Goal: Navigation & Orientation: Find specific page/section

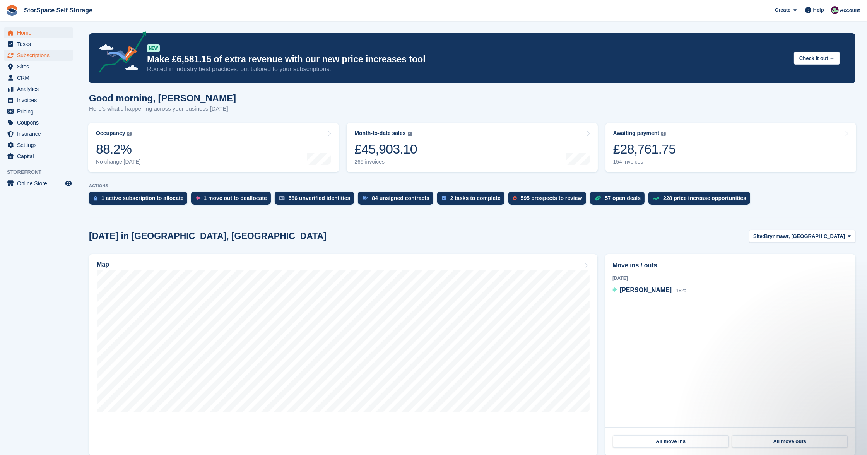
click at [42, 53] on span "Subscriptions" at bounding box center [40, 55] width 46 height 11
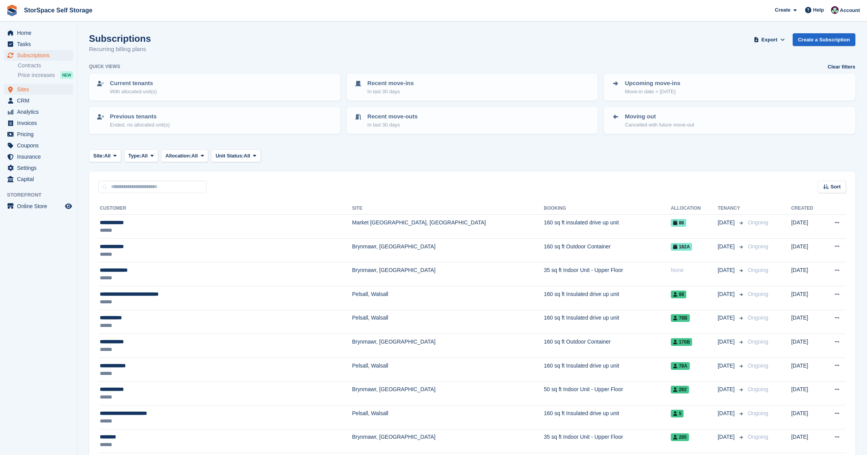
click at [29, 90] on span "Sites" at bounding box center [40, 89] width 46 height 11
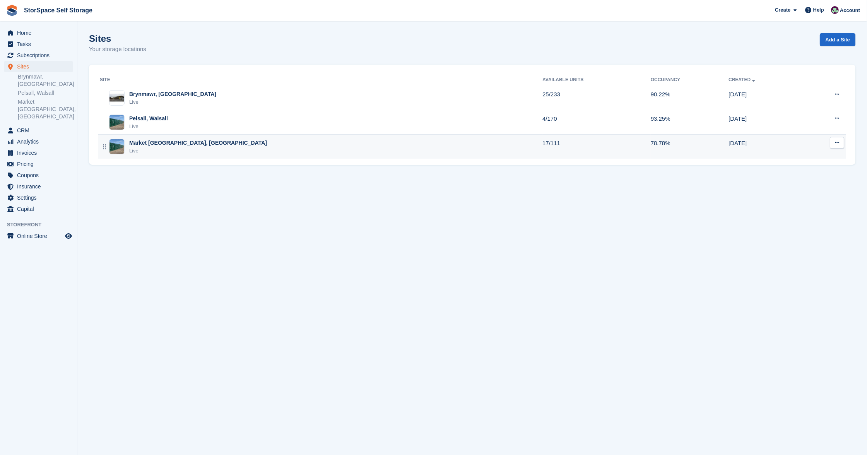
click at [242, 152] on div "Market Drayton, Shropshire Live" at bounding box center [321, 147] width 443 height 16
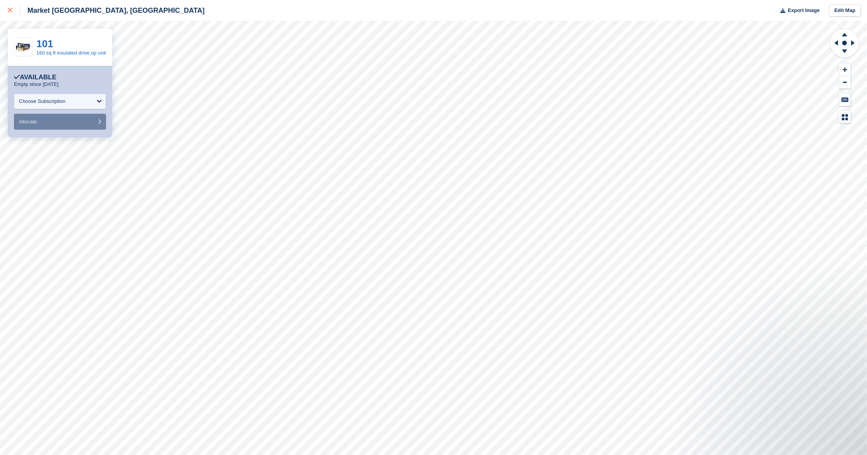
click at [12, 12] on icon at bounding box center [10, 10] width 5 height 5
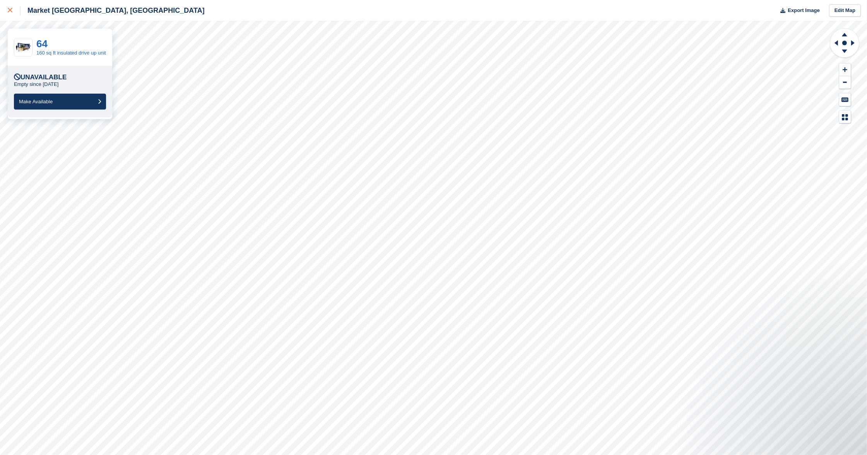
click at [9, 9] on icon at bounding box center [10, 10] width 5 height 5
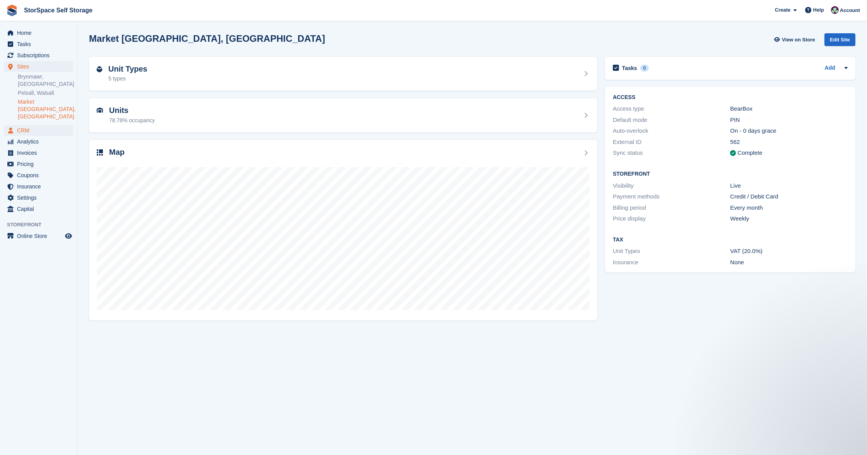
click at [29, 125] on span "CRM" at bounding box center [40, 130] width 46 height 11
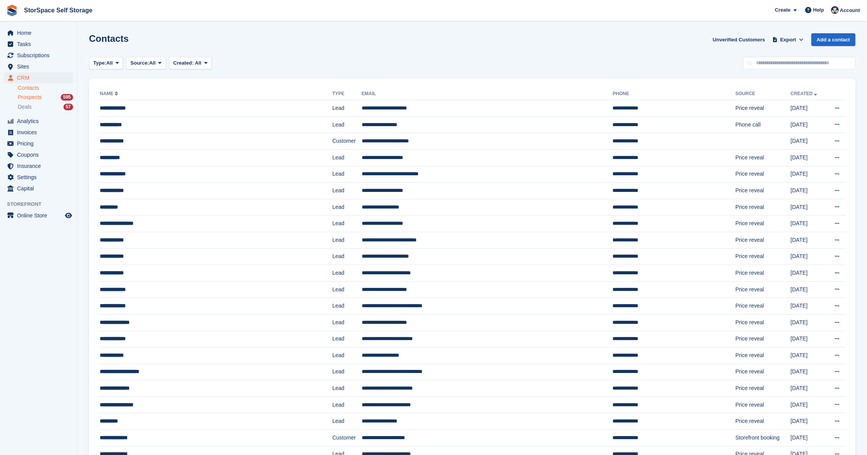
click at [30, 99] on span "Prospects" at bounding box center [30, 97] width 24 height 7
